Goal: Task Accomplishment & Management: Complete application form

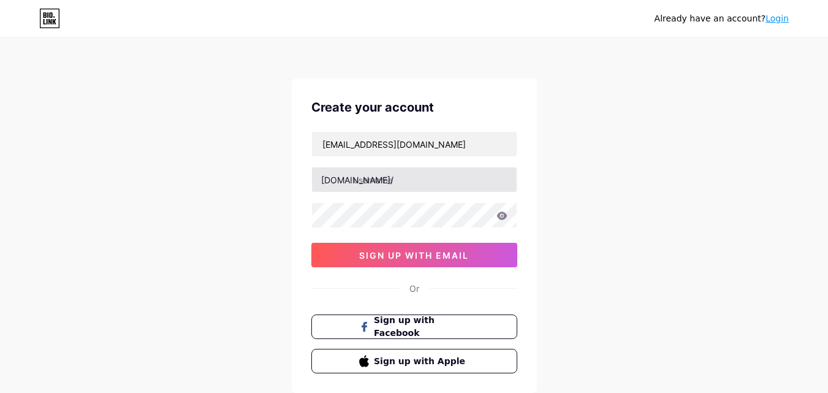
type input "[EMAIL_ADDRESS][DOMAIN_NAME]"
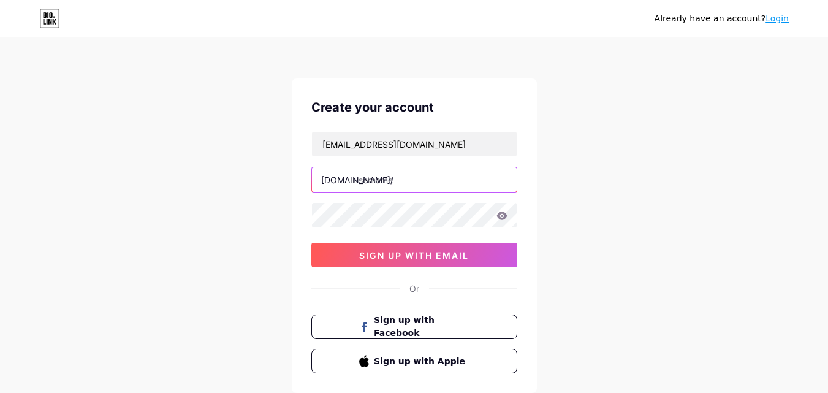
click at [412, 178] on input "text" at bounding box center [414, 179] width 205 height 25
click at [501, 218] on icon at bounding box center [501, 215] width 10 height 8
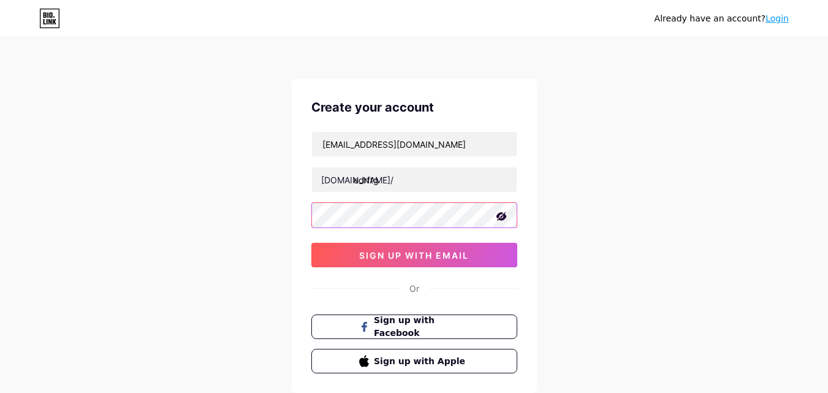
click at [286, 213] on div "Already have an account? Login Create your account [EMAIL_ADDRESS][DOMAIN_NAME]…" at bounding box center [414, 234] width 828 height 469
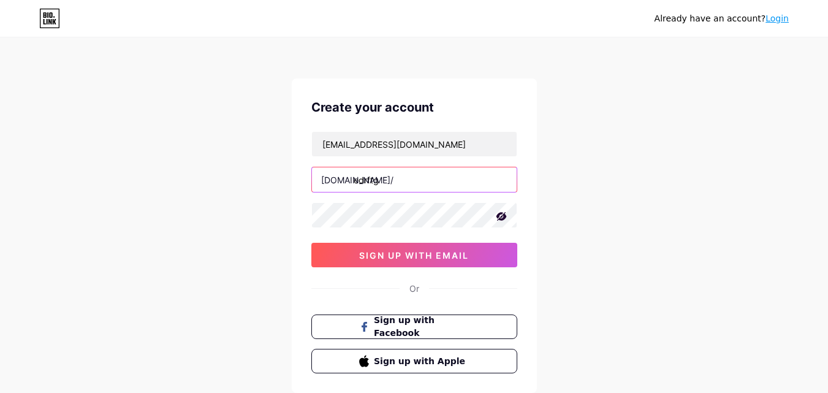
click at [384, 183] on input "edrftg" at bounding box center [414, 179] width 205 height 25
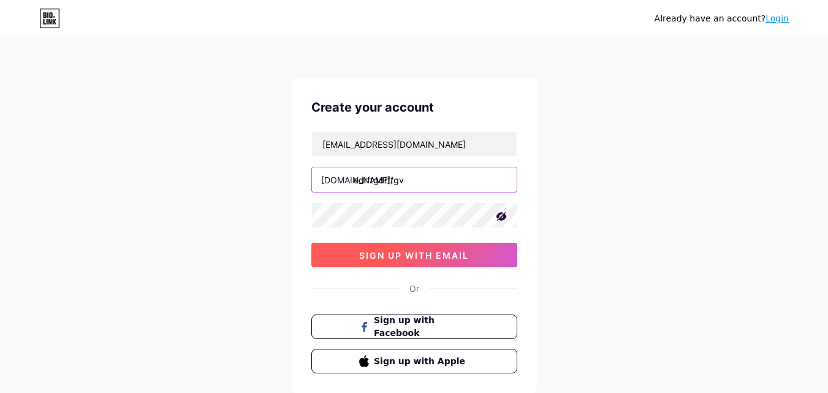
type input "edrftgdrftgv"
click at [403, 252] on span "sign up with email" at bounding box center [414, 255] width 110 height 10
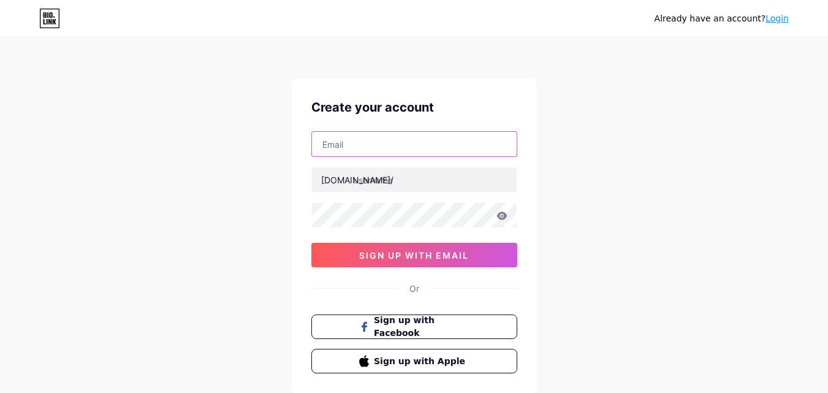
click at [377, 144] on input "text" at bounding box center [414, 144] width 205 height 25
paste input "[EMAIL_ADDRESS][DOMAIN_NAME]"
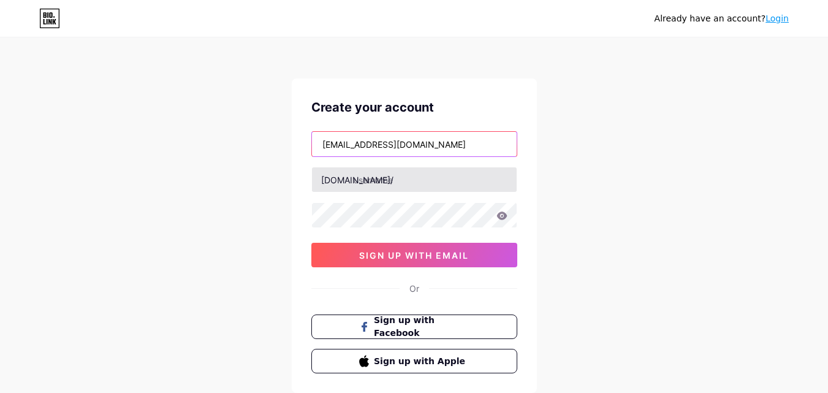
type input "[EMAIL_ADDRESS][DOMAIN_NAME]"
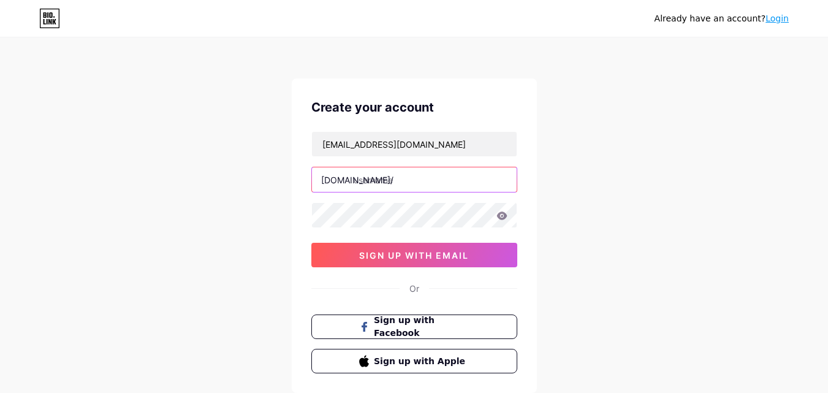
click at [396, 181] on input "text" at bounding box center [414, 179] width 205 height 25
type input "rtybhjnk"
click at [501, 218] on icon at bounding box center [501, 215] width 10 height 8
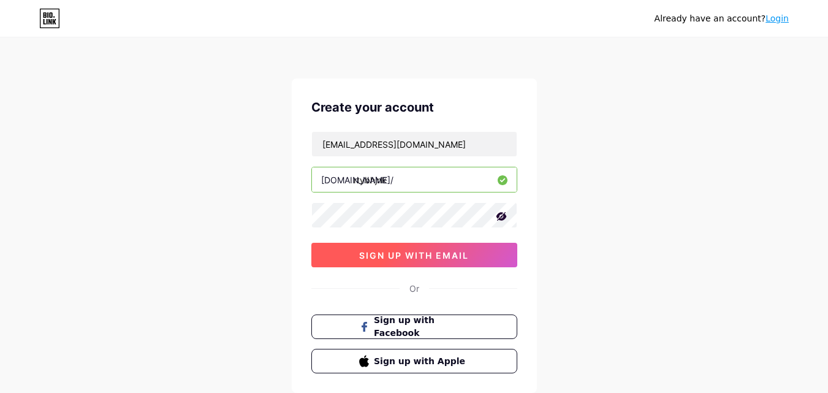
click at [455, 251] on span "sign up with email" at bounding box center [414, 255] width 110 height 10
